Goal: Transaction & Acquisition: Purchase product/service

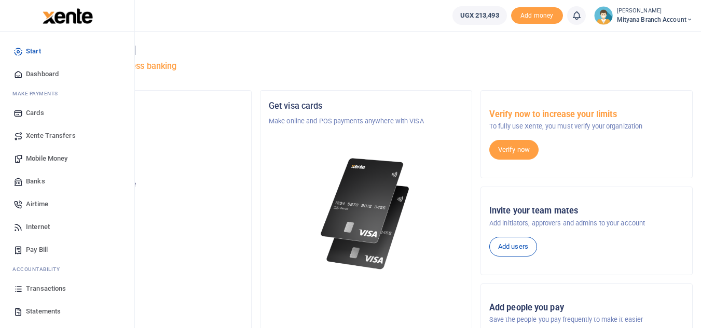
click at [32, 249] on span "Pay Bill" at bounding box center [37, 250] width 22 height 10
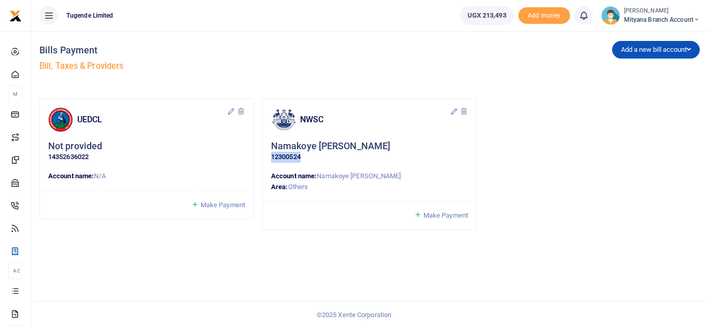
drag, startPoint x: 268, startPoint y: 160, endPoint x: 304, endPoint y: 158, distance: 35.8
click at [304, 158] on div "NWSC Namakoye Jane 12300524 Account name: Namakoye Jane Area: Others" at bounding box center [370, 150] width 214 height 102
copy p "12300524"
click at [465, 114] on icon at bounding box center [464, 111] width 8 height 8
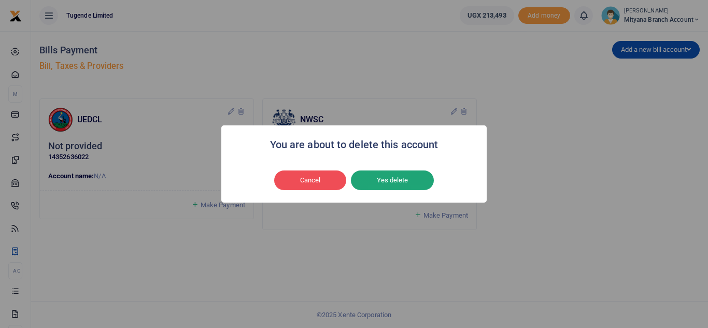
click at [379, 178] on button "Yes delete" at bounding box center [392, 181] width 83 height 20
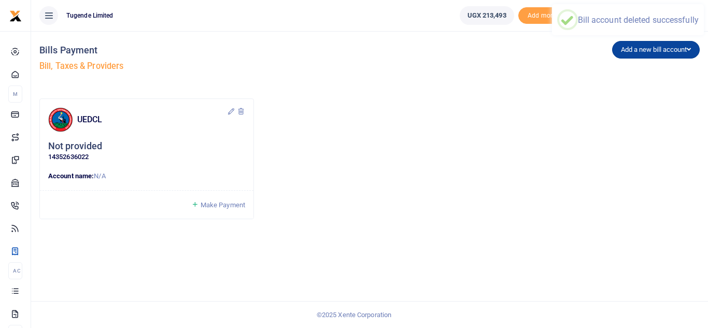
click at [626, 54] on button "Add a new bill account" at bounding box center [656, 50] width 88 height 18
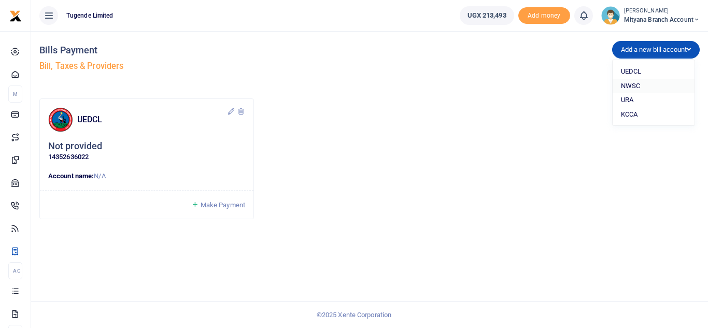
click at [617, 85] on link "NWSC" at bounding box center [654, 86] width 82 height 15
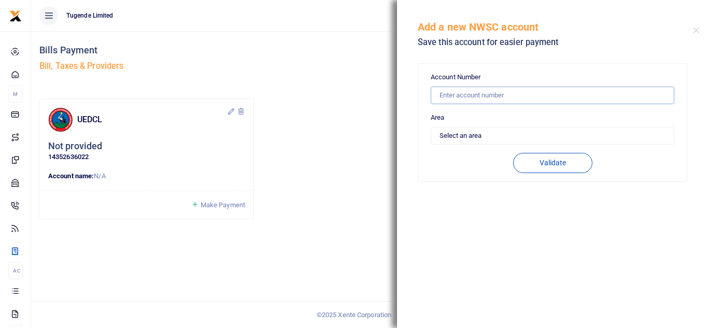
click at [489, 97] on input "text" at bounding box center [553, 96] width 244 height 18
paste input "12300524"
type input "12300524"
click at [484, 136] on select "Select an area Kampala Iganga Jinja Lugazi Others" at bounding box center [553, 136] width 244 height 18
select select "OTHERS"
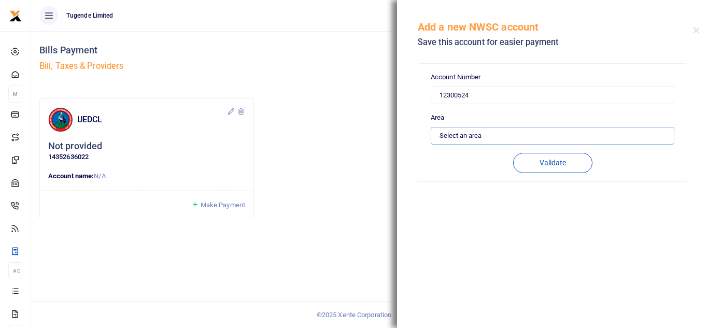
click at [431, 127] on select "Select an area Kampala Iganga Jinja Lugazi Others" at bounding box center [553, 136] width 244 height 18
click at [551, 160] on button "Validate" at bounding box center [552, 163] width 79 height 20
type input "12300524"
type input "NAMAKOYE JANE"
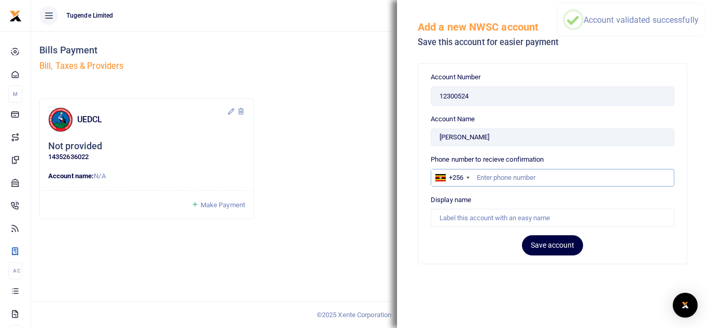
click at [545, 177] on input "text" at bounding box center [553, 178] width 244 height 18
type input "755015058"
click at [469, 303] on div "Account Number 12300524 Area Select an area Kampala Iganga Jinja Lugazi Others …" at bounding box center [552, 193] width 311 height 271
click at [563, 247] on button "Save account" at bounding box center [552, 245] width 61 height 20
click at [512, 205] on div "Display name" at bounding box center [553, 211] width 244 height 32
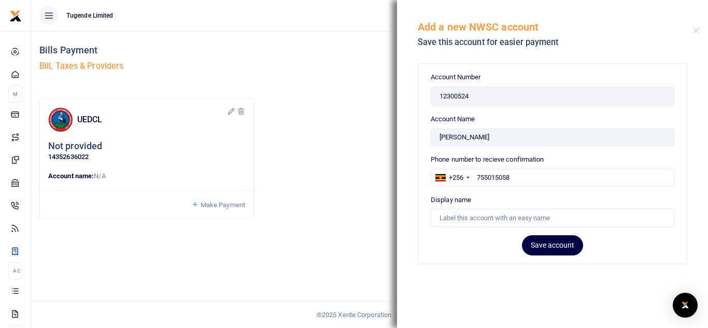
click at [500, 198] on div "Display name" at bounding box center [553, 211] width 244 height 32
click at [488, 197] on div "Display name" at bounding box center [553, 211] width 244 height 32
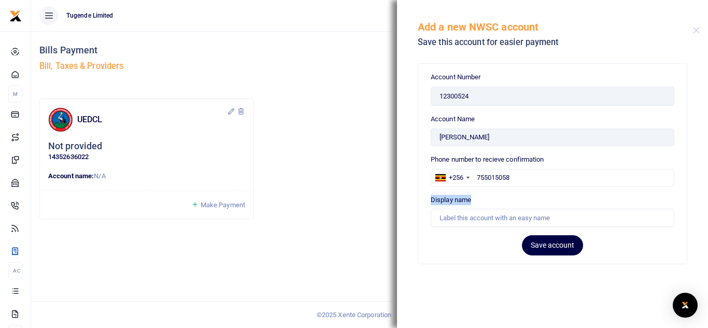
click at [488, 197] on div "Display name" at bounding box center [553, 211] width 244 height 32
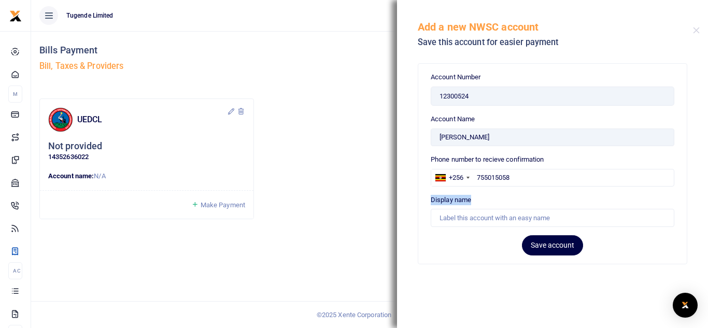
click at [488, 197] on div "Display name" at bounding box center [553, 211] width 244 height 32
click at [471, 218] on input "Account Name" at bounding box center [553, 218] width 244 height 18
type input "Namakoye Jane"
click at [552, 249] on button "Save account" at bounding box center [552, 245] width 61 height 20
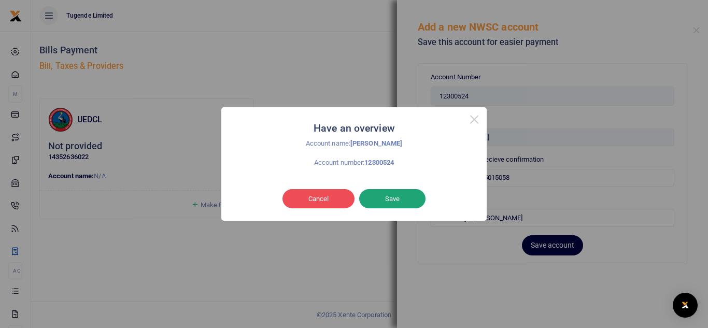
click at [387, 200] on button "Save" at bounding box center [392, 199] width 66 height 20
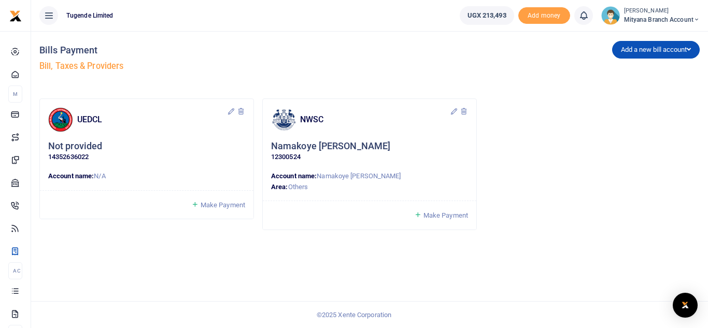
click at [435, 214] on span "Make Payment" at bounding box center [446, 216] width 45 height 8
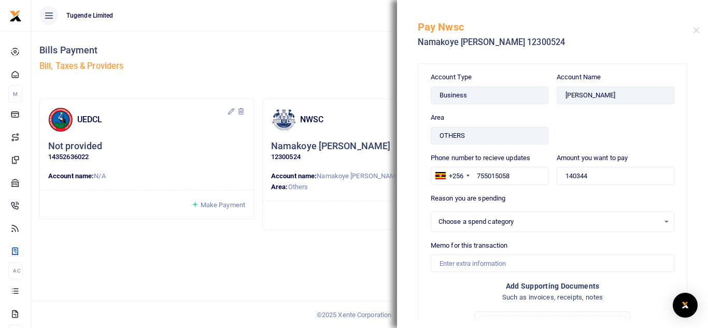
select select
click at [449, 260] on input "Memo for this transaction" at bounding box center [553, 264] width 244 height 18
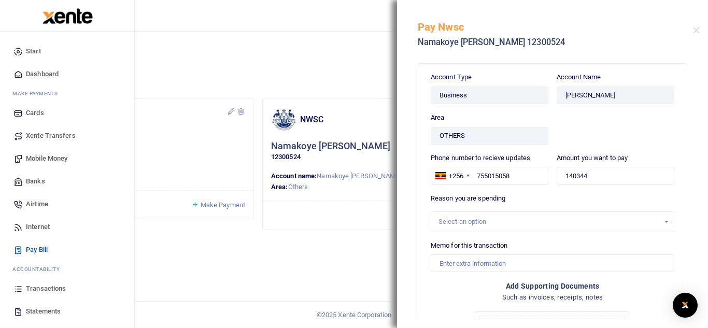
click at [34, 307] on span "Statements" at bounding box center [43, 311] width 35 height 10
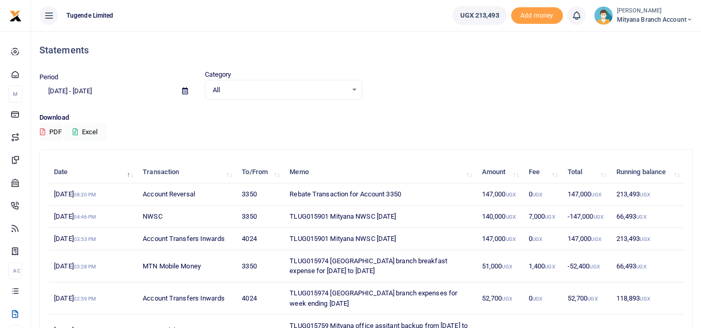
drag, startPoint x: 288, startPoint y: 213, endPoint x: 407, endPoint y: 214, distance: 118.2
click at [407, 214] on td "TLUG015901 Mityana NWSC July 2025" at bounding box center [380, 217] width 192 height 22
copy td "TLUG015901 Mityana NWSC July 2025"
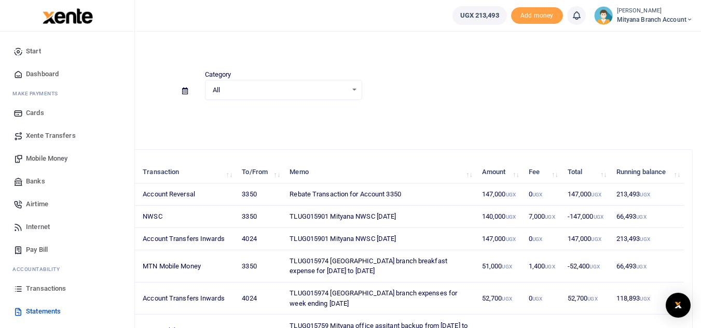
click at [40, 246] on span "Pay Bill" at bounding box center [37, 250] width 22 height 10
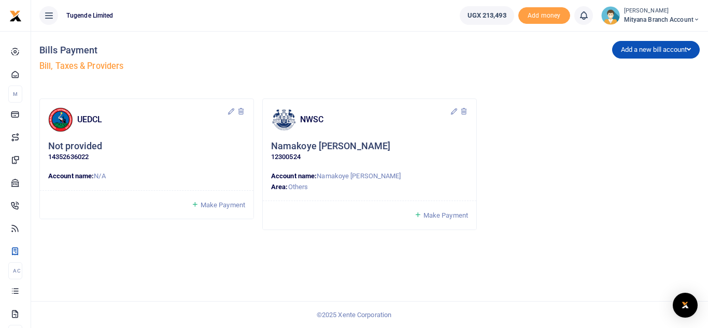
click at [450, 215] on span "Make Payment" at bounding box center [446, 216] width 45 height 8
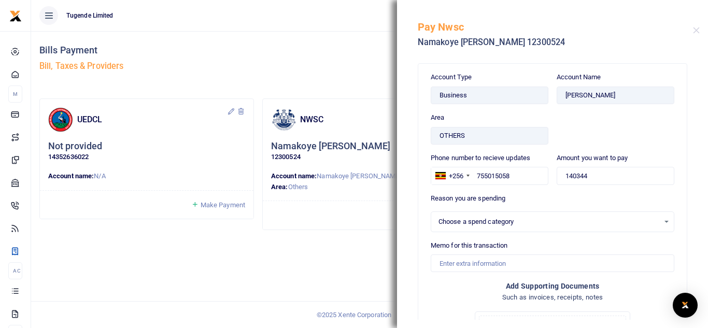
select select
click at [455, 259] on input "Memo for this transaction" at bounding box center [553, 264] width 244 height 18
paste input "TLUG015901 Mityana NWSC July 2025"
type input "TLUG015901 Mityana NWSC July 2025"
click at [586, 178] on input "140344" at bounding box center [616, 176] width 118 height 18
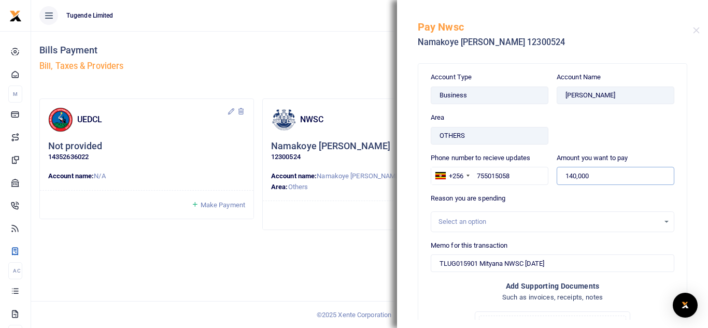
type input "140,000"
click at [437, 298] on h4 "Such as invoices, receipts, notes" at bounding box center [553, 297] width 244 height 11
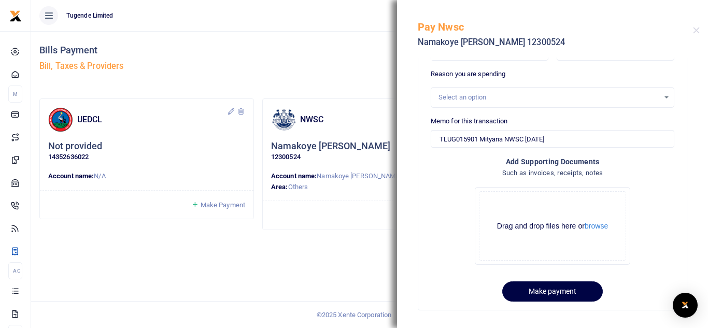
scroll to position [132, 0]
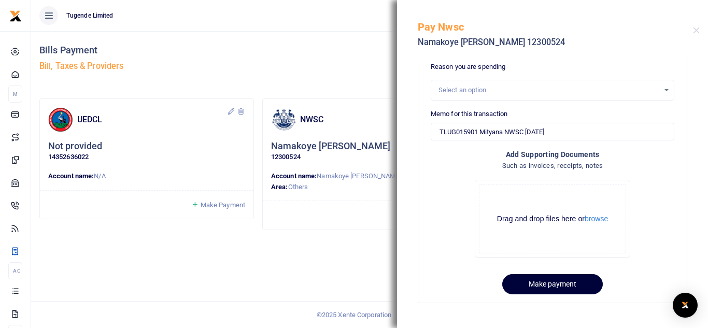
click at [556, 284] on button "Make payment" at bounding box center [552, 284] width 101 height 20
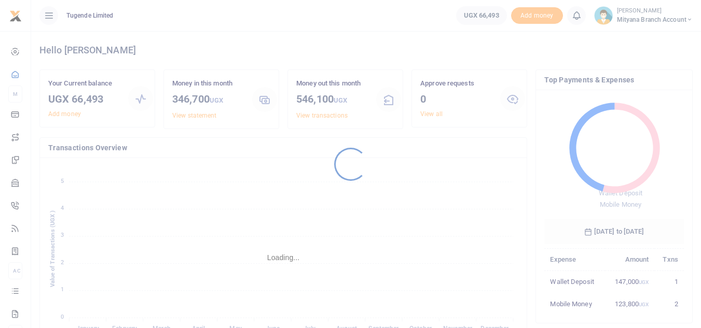
scroll to position [8, 8]
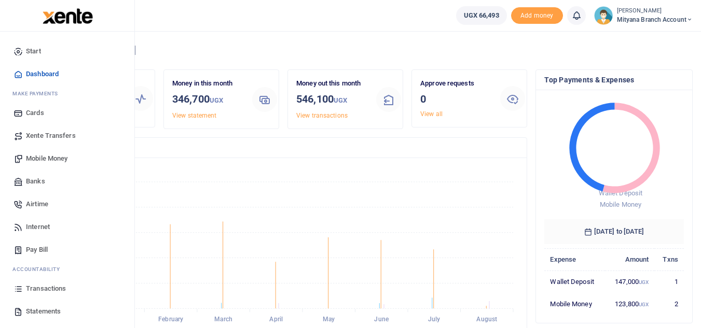
click at [53, 290] on span "Transactions" at bounding box center [46, 289] width 40 height 10
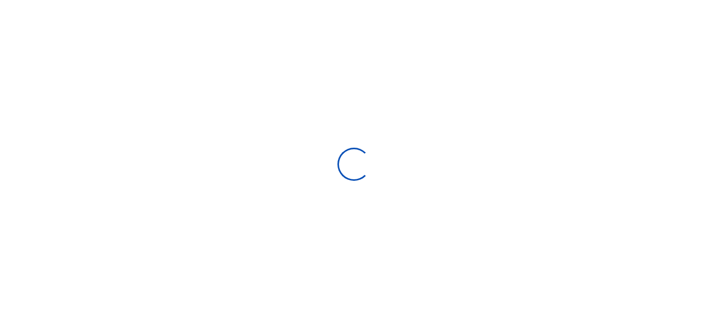
select select
type input "07/14/2025 - 08/12/2025"
select select
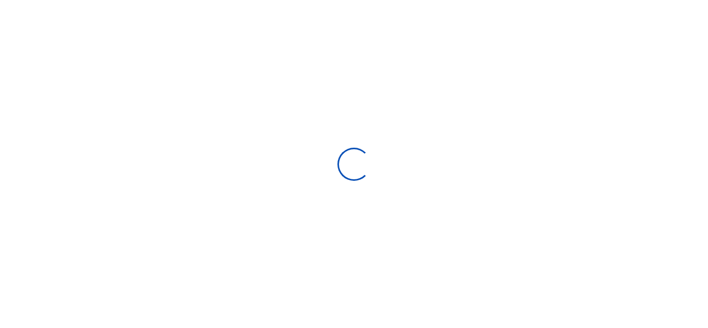
type input "[DATE] - [DATE]"
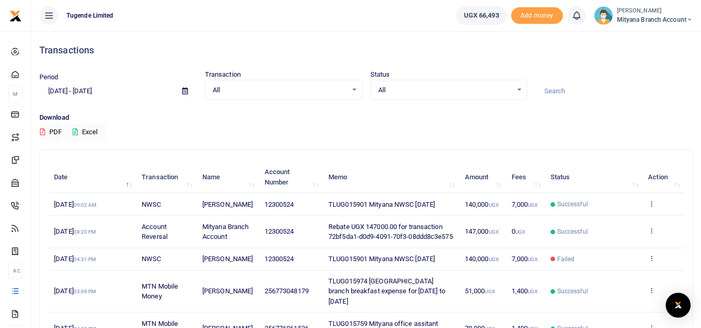
click at [649, 205] on icon at bounding box center [651, 203] width 7 height 7
click at [610, 228] on link "View details" at bounding box center [613, 226] width 82 height 15
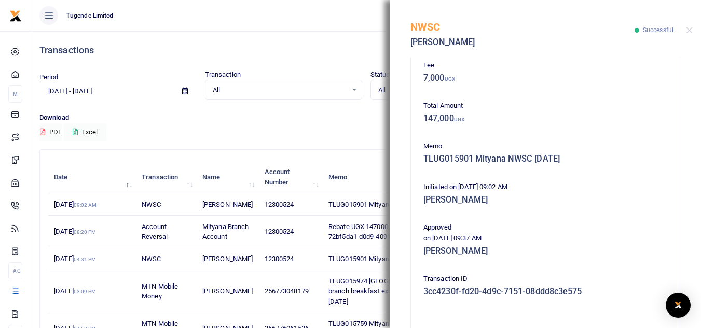
scroll to position [223, 0]
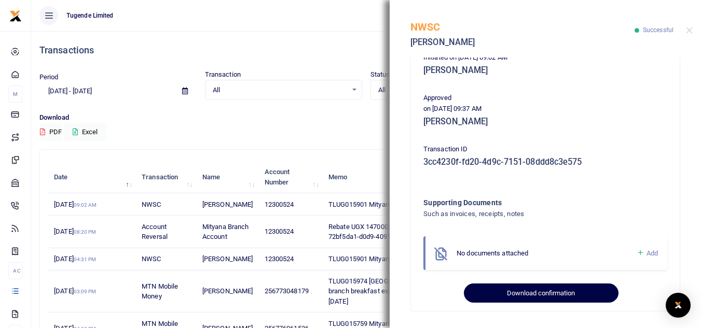
click at [551, 289] on button "Download confirmation" at bounding box center [541, 294] width 154 height 20
